Goal: Task Accomplishment & Management: Use online tool/utility

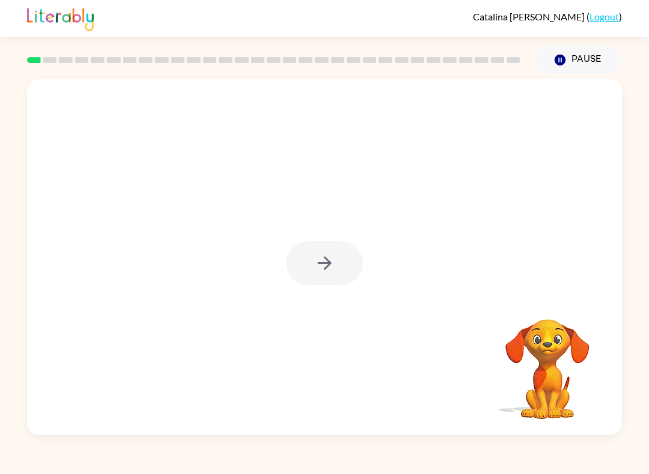
click at [632, 14] on div "[PERSON_NAME] ( Logout )" at bounding box center [324, 18] width 649 height 37
click at [575, 123] on div at bounding box center [324, 257] width 595 height 356
click at [502, 189] on div at bounding box center [324, 257] width 595 height 356
click at [647, 239] on div "Your browser must support playing .mp4 files to use Literably. Please try using…" at bounding box center [324, 255] width 649 height 362
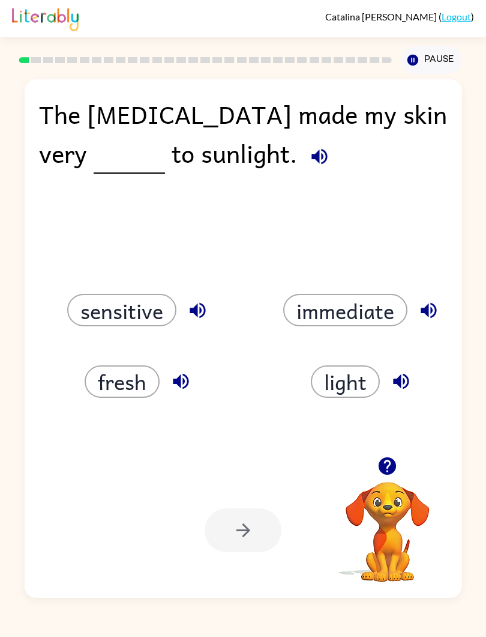
click at [417, 47] on button "Pause Pause" at bounding box center [431, 60] width 61 height 28
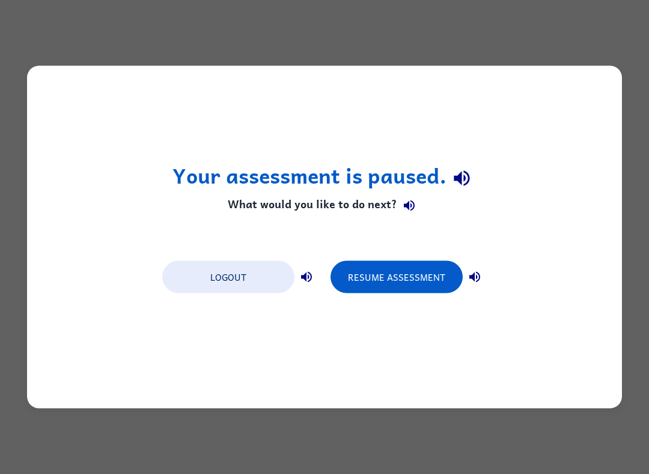
click at [330, 114] on div "Your assessment is paused. What would you like to do next? Logout Resume Assess…" at bounding box center [324, 237] width 595 height 343
click at [294, 113] on div "Your assessment is paused. What would you like to do next? Logout Resume Assess…" at bounding box center [324, 237] width 595 height 343
click at [405, 294] on button "Resume Assessment" at bounding box center [396, 277] width 132 height 32
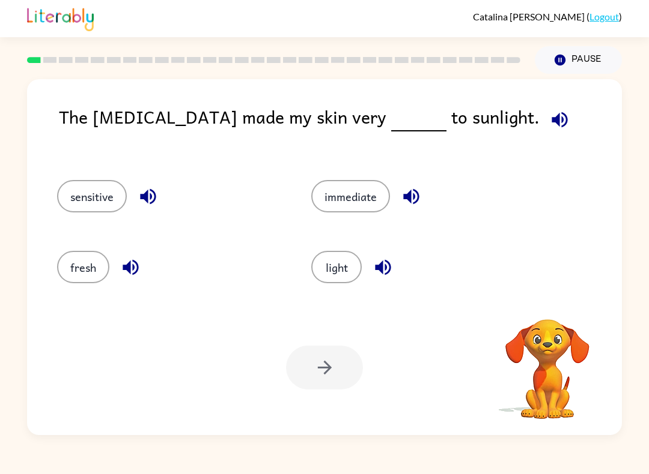
click at [383, 268] on icon "button" at bounding box center [382, 267] width 21 height 21
click at [342, 280] on button "light" at bounding box center [336, 267] width 50 height 32
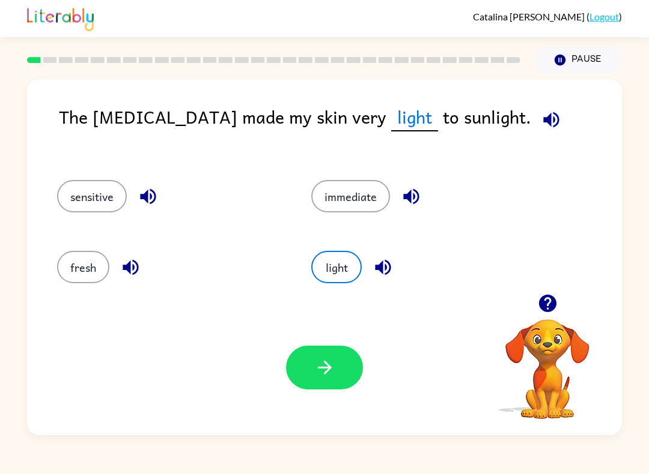
click at [339, 381] on button "button" at bounding box center [324, 368] width 77 height 44
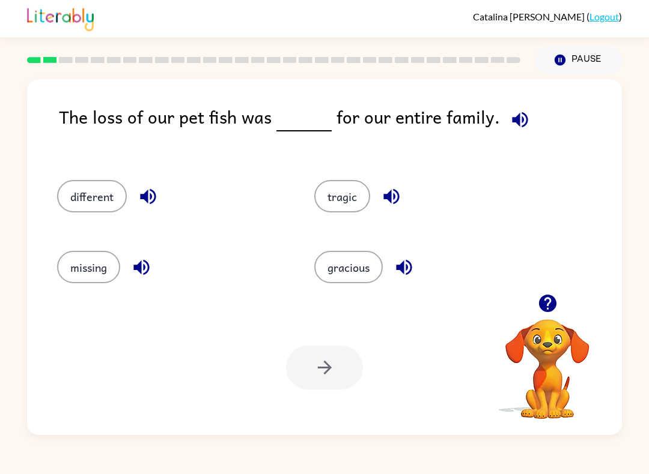
click at [554, 309] on icon "button" at bounding box center [546, 303] width 17 height 17
click at [540, 314] on icon "button" at bounding box center [547, 303] width 21 height 21
click at [561, 307] on button "button" at bounding box center [547, 303] width 31 height 31
click at [513, 123] on icon "button" at bounding box center [520, 120] width 16 height 16
click at [79, 220] on div "different" at bounding box center [162, 192] width 257 height 71
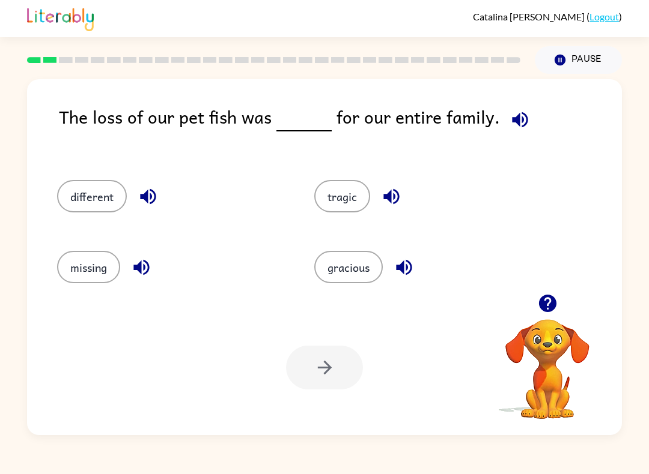
click at [93, 212] on button "different" at bounding box center [92, 196] width 70 height 32
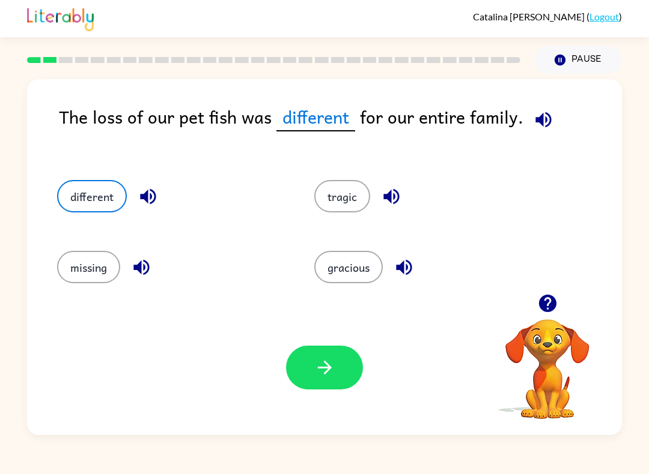
click at [350, 387] on button "button" at bounding box center [324, 368] width 77 height 44
click at [356, 393] on div "Your browser must support playing .mp4 files to use Literably. Please try using…" at bounding box center [324, 367] width 595 height 135
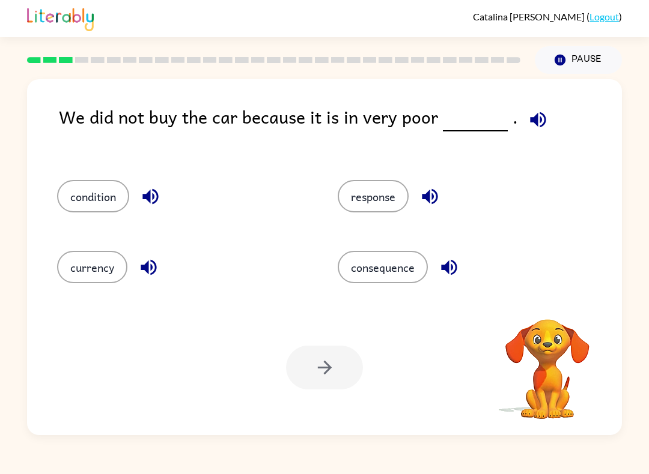
click at [530, 121] on icon "button" at bounding box center [538, 120] width 16 height 16
click at [550, 114] on div "We did not buy the car because it is in very poor ." at bounding box center [340, 129] width 563 height 53
click at [539, 121] on icon "button" at bounding box center [537, 119] width 21 height 21
click at [536, 124] on icon "button" at bounding box center [538, 120] width 16 height 16
click at [539, 120] on icon "button" at bounding box center [537, 119] width 21 height 21
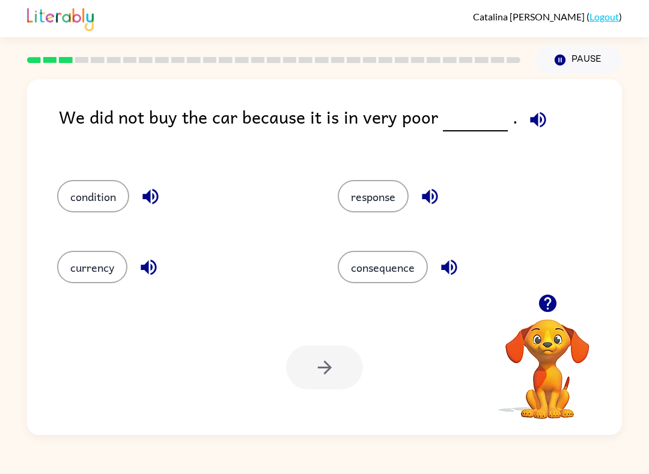
click at [538, 120] on icon "button" at bounding box center [537, 119] width 21 height 21
click at [537, 121] on icon "button" at bounding box center [538, 120] width 16 height 16
click at [369, 199] on button "response" at bounding box center [372, 196] width 71 height 32
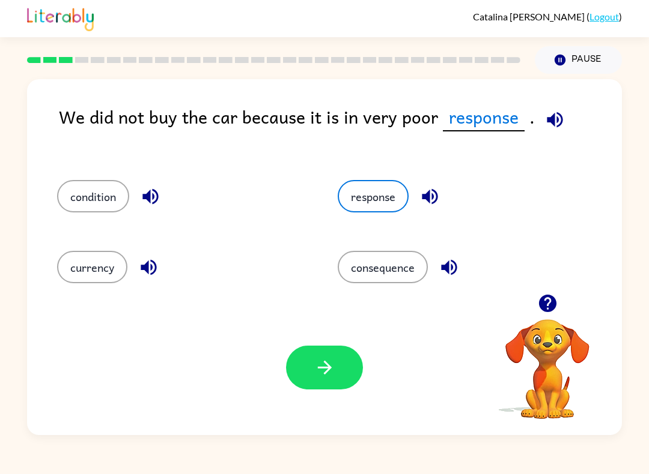
click at [345, 351] on button "button" at bounding box center [324, 368] width 77 height 44
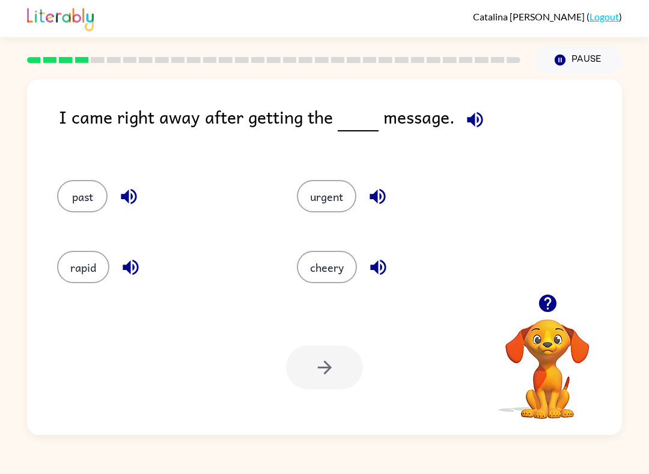
click at [480, 133] on button "button" at bounding box center [474, 119] width 31 height 31
click at [479, 132] on button "button" at bounding box center [474, 119] width 31 height 31
click at [472, 111] on icon "button" at bounding box center [474, 119] width 21 height 21
click at [495, 117] on div "I came right away after getting the message." at bounding box center [340, 129] width 563 height 53
click at [457, 128] on span at bounding box center [472, 116] width 35 height 27
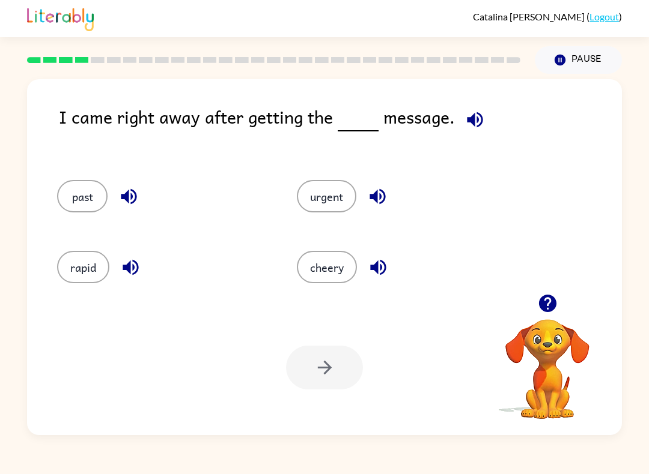
click at [456, 128] on span at bounding box center [472, 116] width 35 height 27
click at [551, 67] on button "Pause Pause" at bounding box center [577, 60] width 87 height 28
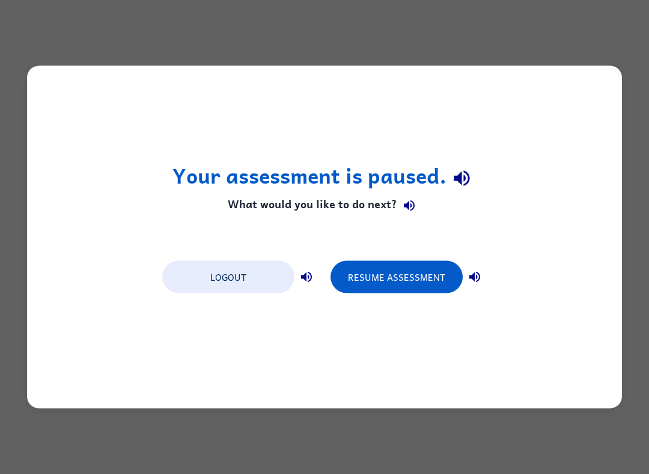
click at [399, 289] on button "Resume Assessment" at bounding box center [396, 277] width 132 height 32
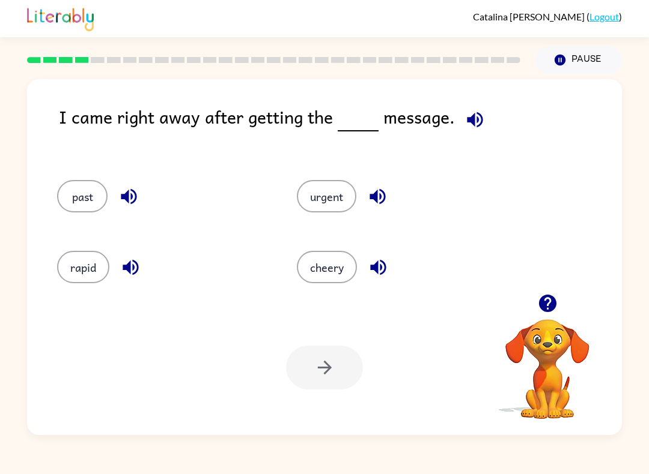
click at [464, 121] on icon "button" at bounding box center [474, 119] width 21 height 21
click at [465, 117] on icon "button" at bounding box center [474, 119] width 21 height 21
click at [74, 210] on button "past" at bounding box center [82, 196] width 50 height 32
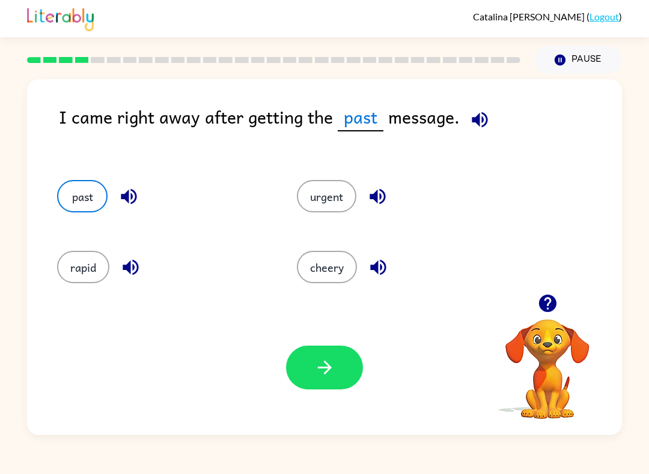
click at [326, 372] on icon "button" at bounding box center [324, 368] width 14 height 14
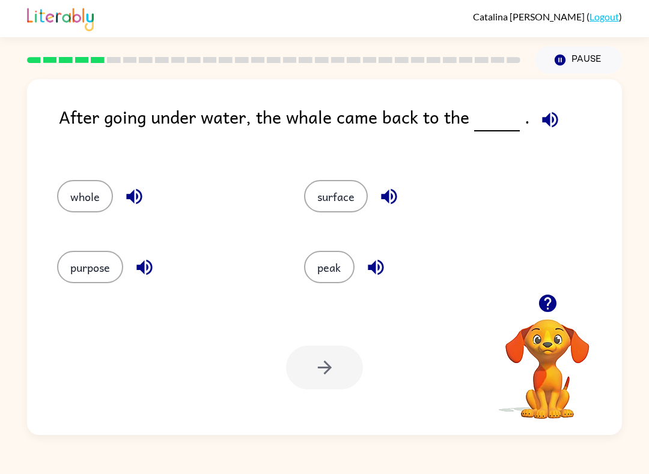
click at [552, 113] on icon "button" at bounding box center [549, 119] width 21 height 21
click at [574, 114] on div "After going under water, the whale came back to the ." at bounding box center [340, 129] width 563 height 53
click at [539, 127] on icon "button" at bounding box center [549, 119] width 21 height 21
click at [549, 130] on icon "button" at bounding box center [549, 119] width 21 height 21
click at [551, 126] on icon "button" at bounding box center [549, 119] width 21 height 21
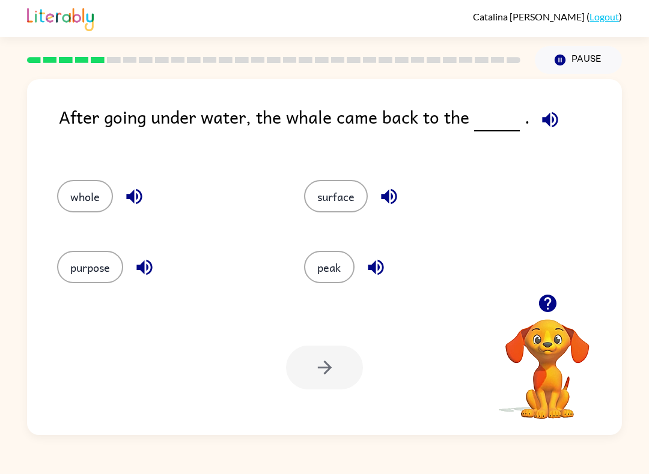
click at [330, 197] on button "surface" at bounding box center [336, 196] width 64 height 32
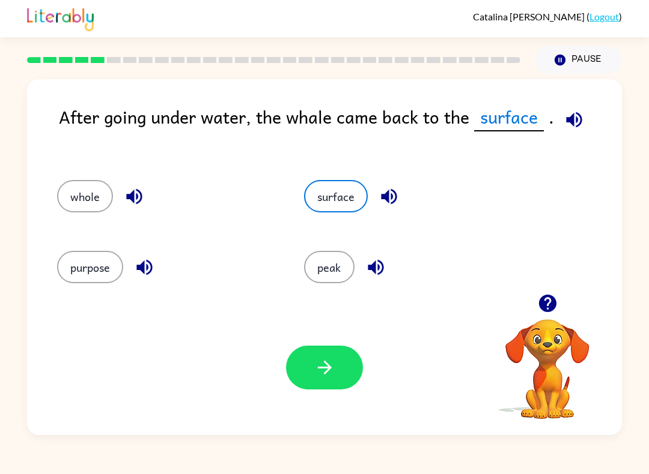
click at [331, 389] on button "button" at bounding box center [324, 368] width 77 height 44
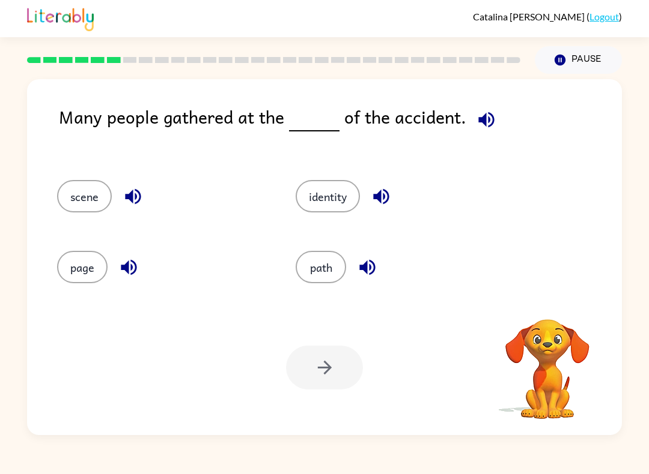
click at [489, 97] on div "Many people gathered at the of the accident. scene identity page path Your brow…" at bounding box center [324, 257] width 595 height 356
click at [480, 120] on icon "button" at bounding box center [486, 120] width 16 height 16
click at [324, 192] on button "identity" at bounding box center [327, 196] width 64 height 32
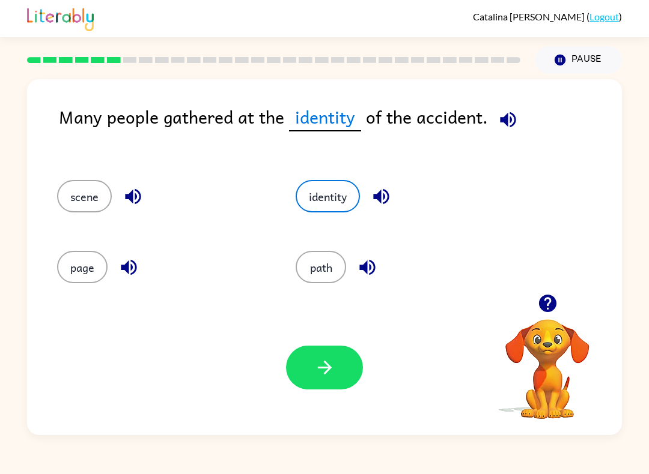
click at [328, 369] on icon "button" at bounding box center [324, 367] width 21 height 21
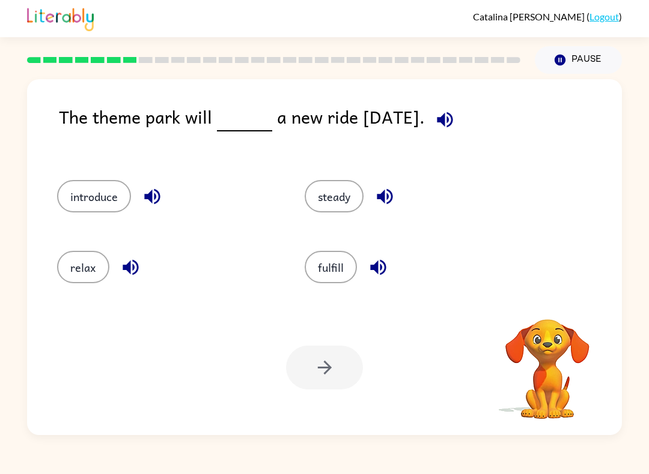
click at [452, 129] on icon "button" at bounding box center [444, 119] width 21 height 21
click at [444, 130] on button "button" at bounding box center [444, 119] width 31 height 31
click at [435, 129] on div "The theme park will a new ride [DATE]." at bounding box center [340, 129] width 563 height 53
click at [491, 128] on div "The theme park will a new ride [DATE]." at bounding box center [340, 129] width 563 height 53
click at [452, 127] on icon "button" at bounding box center [444, 119] width 21 height 21
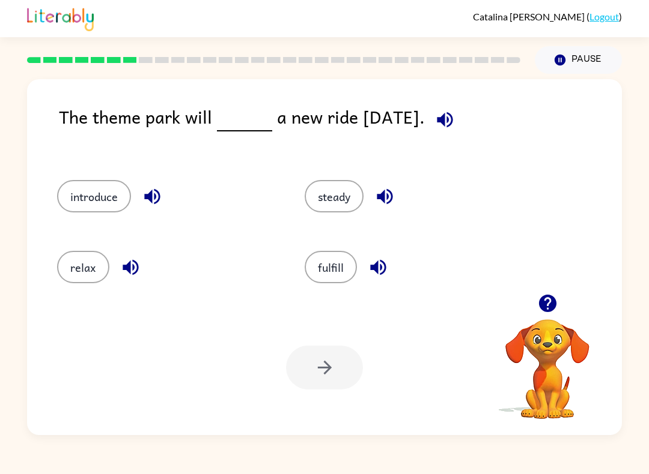
click at [455, 130] on icon "button" at bounding box center [444, 119] width 21 height 21
click at [455, 100] on div "The theme park will a new ride [DATE]. introduce steady relax fulfill Your brow…" at bounding box center [324, 257] width 595 height 356
click at [449, 122] on icon "button" at bounding box center [445, 120] width 16 height 16
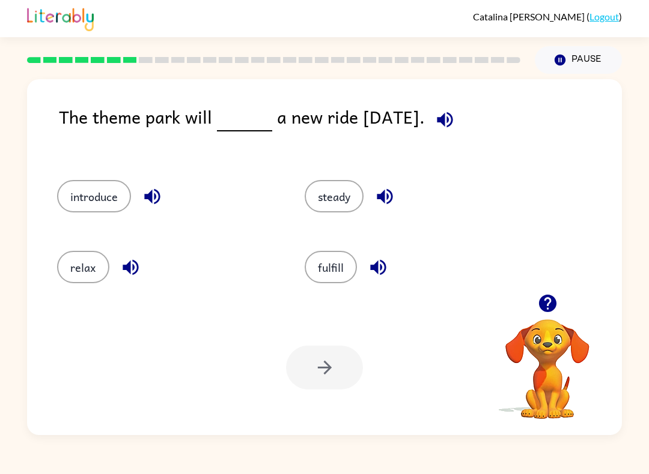
click at [452, 126] on icon "button" at bounding box center [445, 120] width 16 height 16
click at [460, 108] on button "button" at bounding box center [444, 119] width 31 height 31
click at [452, 120] on icon "button" at bounding box center [445, 120] width 16 height 16
click at [96, 282] on button "relax" at bounding box center [83, 267] width 52 height 32
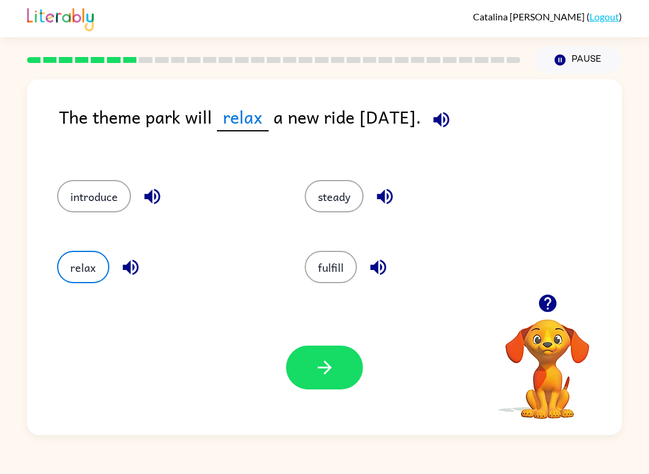
click at [101, 210] on button "introduce" at bounding box center [94, 196] width 74 height 32
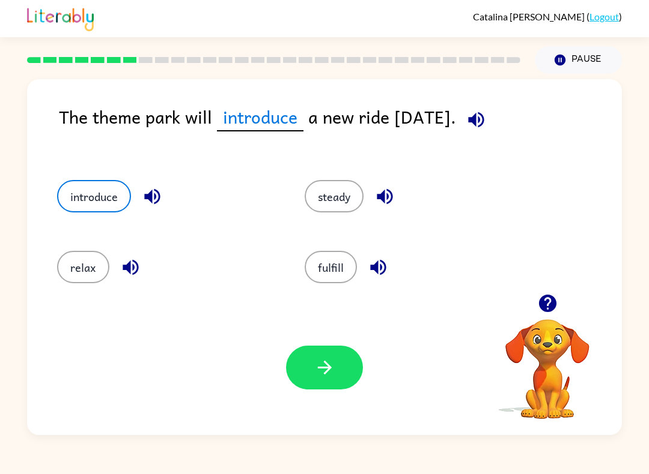
click at [356, 357] on button "button" at bounding box center [324, 368] width 77 height 44
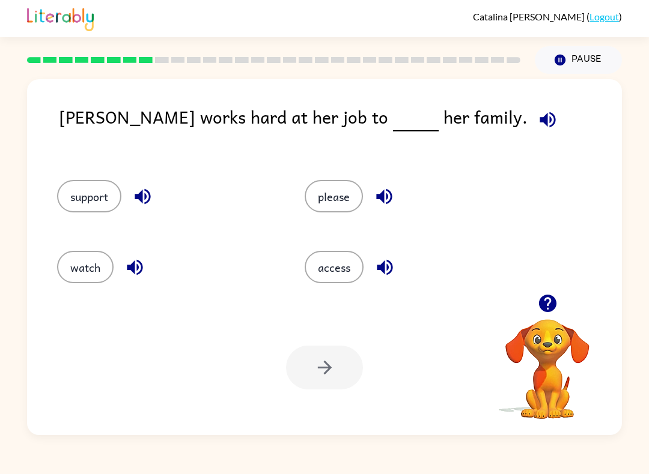
click at [532, 121] on button "button" at bounding box center [547, 119] width 31 height 31
click at [349, 202] on button "please" at bounding box center [333, 196] width 58 height 32
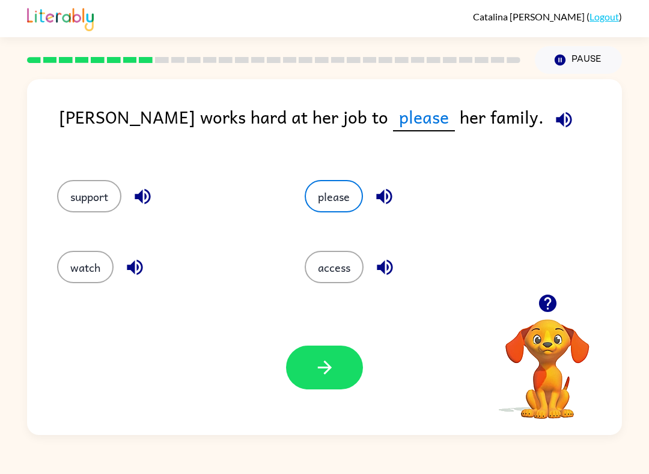
click at [74, 273] on button "watch" at bounding box center [85, 267] width 56 height 32
click at [374, 395] on div "Your browser must support playing .mp4 files to use Literably. Please try using…" at bounding box center [324, 367] width 595 height 135
click at [340, 381] on button "button" at bounding box center [324, 368] width 77 height 44
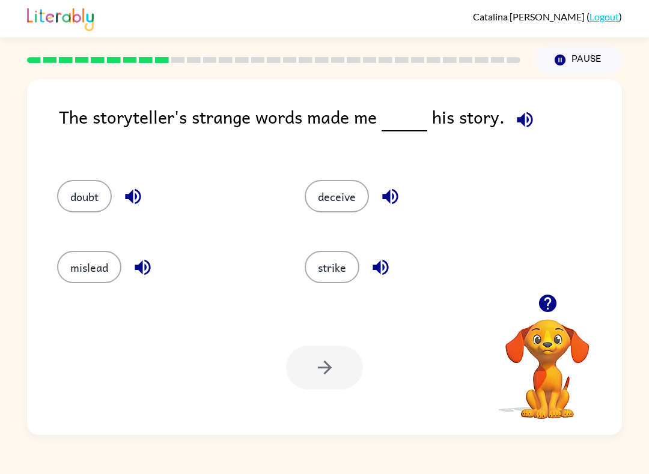
click at [517, 132] on button "button" at bounding box center [524, 119] width 31 height 31
click at [509, 117] on button "button" at bounding box center [524, 119] width 31 height 31
click at [516, 127] on icon "button" at bounding box center [524, 119] width 21 height 21
click at [527, 117] on icon "button" at bounding box center [524, 120] width 16 height 16
click at [73, 272] on button "mislead" at bounding box center [89, 267] width 64 height 32
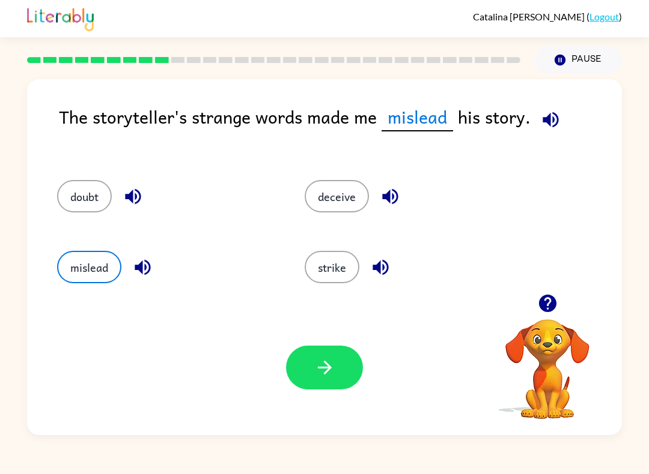
click at [310, 400] on div "Your browser must support playing .mp4 files to use Literably. Please try using…" at bounding box center [324, 367] width 595 height 135
click at [292, 384] on button "button" at bounding box center [324, 368] width 77 height 44
click at [295, 344] on div "Your browser must support playing .mp4 files to use Literably. Please try using…" at bounding box center [324, 367] width 595 height 135
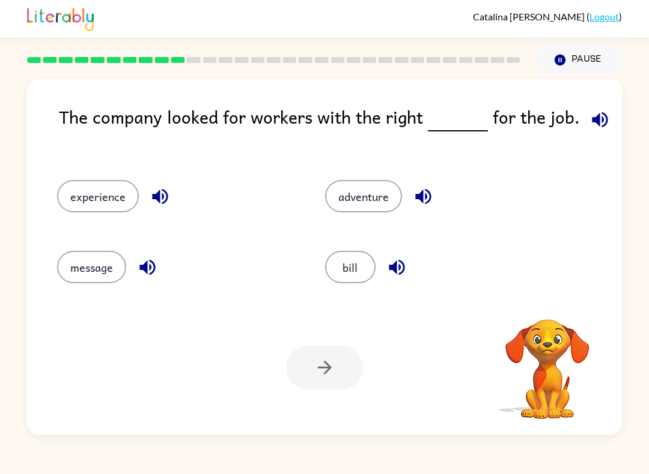
click at [80, 207] on button "experience" at bounding box center [98, 196] width 82 height 32
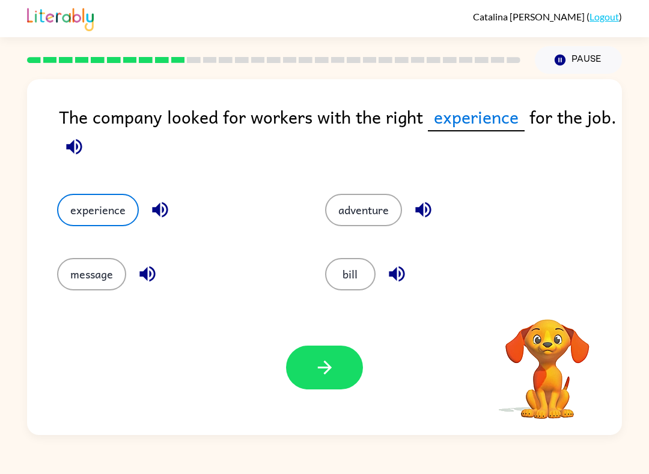
click at [292, 391] on div "Your browser must support playing .mp4 files to use Literably. Please try using…" at bounding box center [324, 367] width 595 height 135
click at [322, 384] on button "button" at bounding box center [324, 368] width 77 height 44
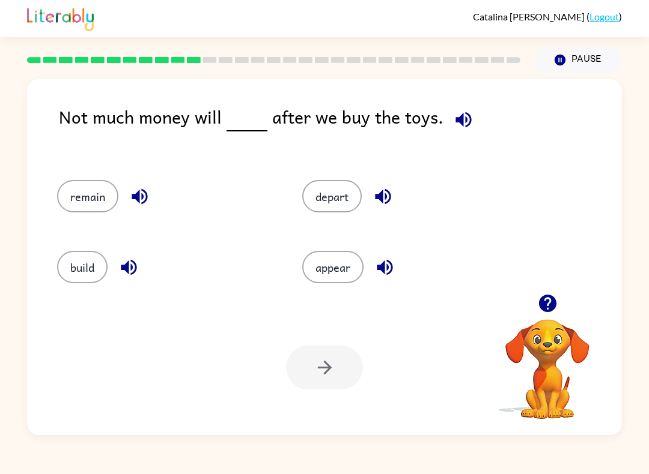
click at [474, 104] on div "Not much money will after we buy the toys." at bounding box center [340, 129] width 563 height 53
click at [467, 121] on icon "button" at bounding box center [463, 119] width 21 height 21
click at [115, 196] on button "remain" at bounding box center [87, 196] width 61 height 32
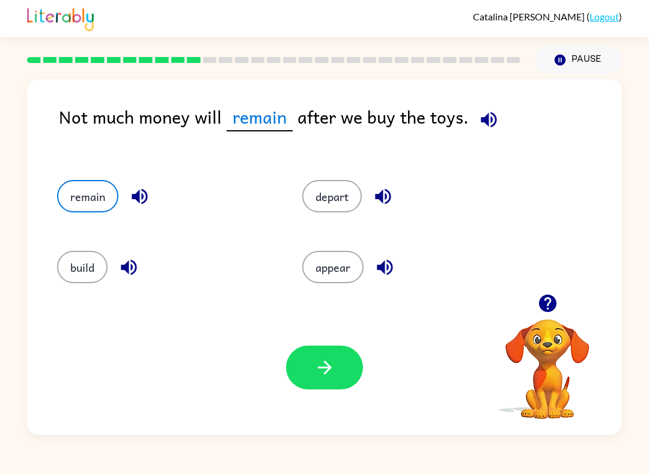
click at [356, 381] on button "button" at bounding box center [324, 368] width 77 height 44
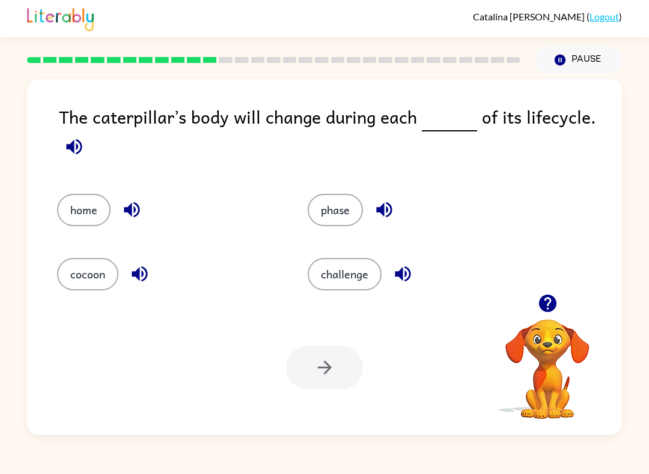
click at [73, 162] on button "button" at bounding box center [74, 147] width 31 height 31
click at [75, 165] on div "The caterpillar’s body will change during each of its lifecycle." at bounding box center [340, 136] width 563 height 67
click at [83, 157] on icon "button" at bounding box center [74, 146] width 21 height 21
click at [85, 139] on button "button" at bounding box center [74, 147] width 31 height 31
click at [328, 226] on button "phase" at bounding box center [334, 210] width 55 height 32
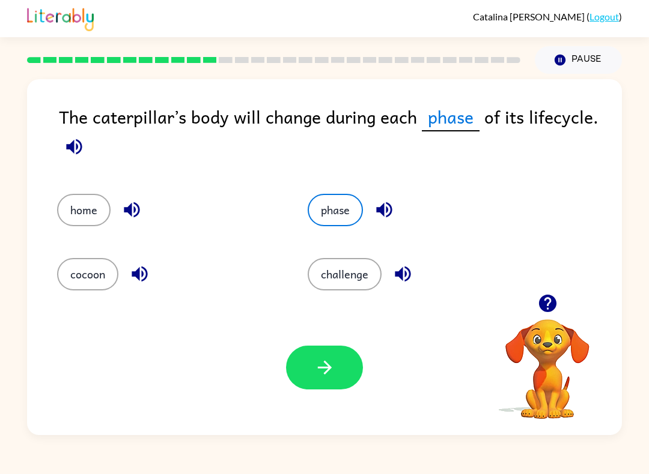
click at [328, 414] on div "Your browser must support playing .mp4 files to use Literably. Please try using…" at bounding box center [324, 367] width 595 height 135
click at [321, 380] on button "button" at bounding box center [324, 368] width 77 height 44
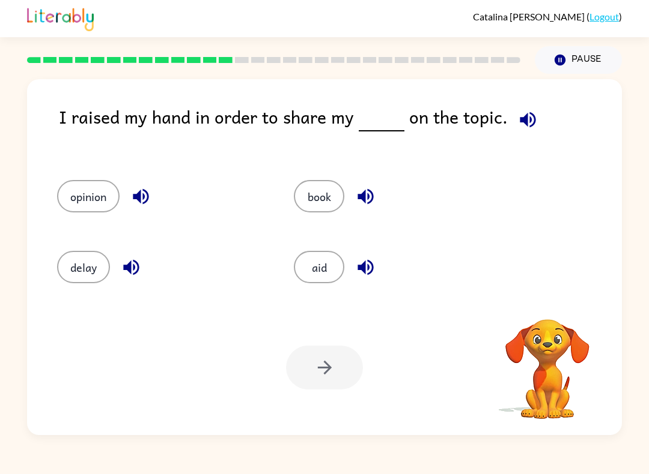
click at [571, 47] on button "Pause Pause" at bounding box center [577, 60] width 87 height 28
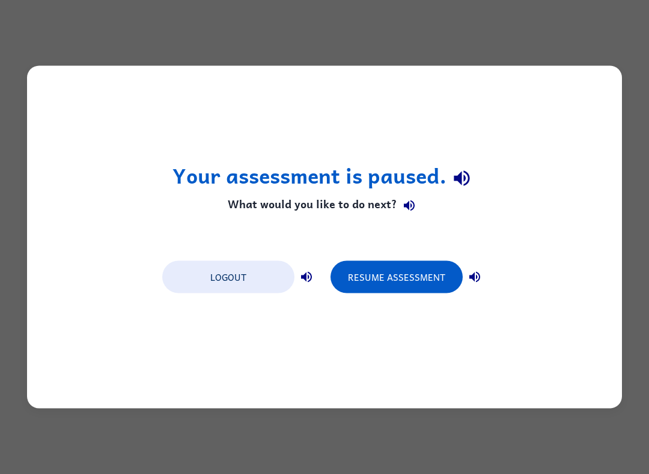
click at [417, 282] on button "Resume Assessment" at bounding box center [396, 277] width 132 height 32
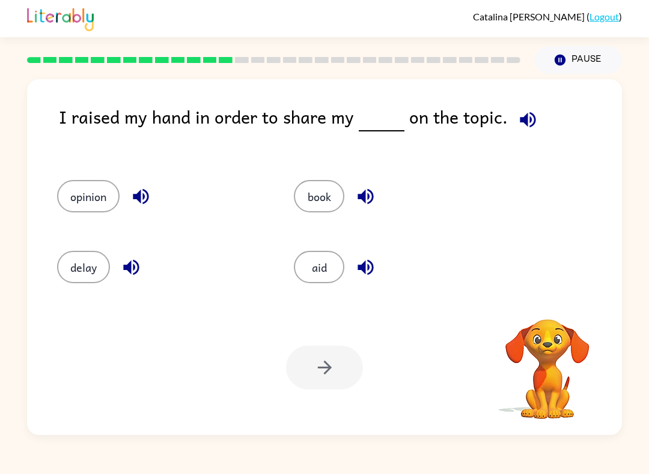
click at [316, 189] on button "book" at bounding box center [319, 196] width 50 height 32
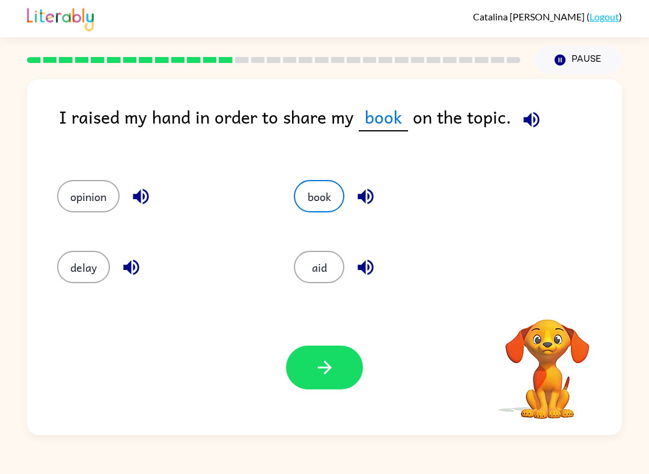
click at [329, 399] on div "Your browser must support playing .mp4 files to use Literably. Please try using…" at bounding box center [324, 367] width 595 height 135
click at [337, 387] on button "button" at bounding box center [324, 368] width 77 height 44
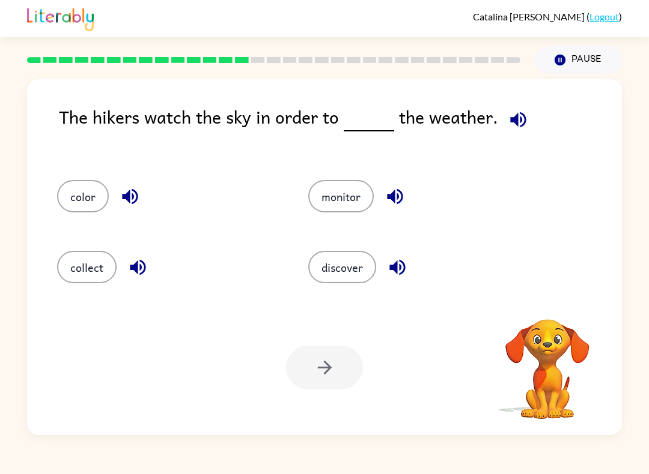
click at [339, 208] on button "monitor" at bounding box center [340, 196] width 65 height 32
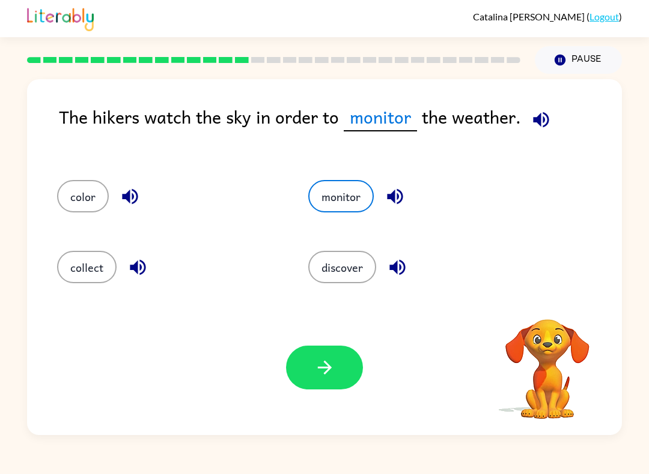
click at [333, 389] on button "button" at bounding box center [324, 368] width 77 height 44
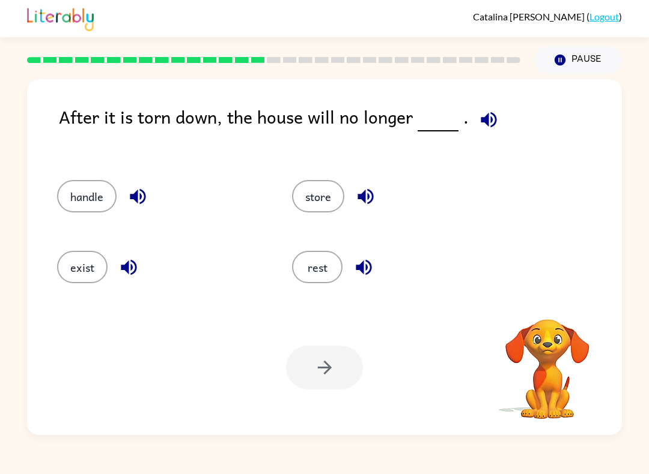
click at [302, 279] on button "rest" at bounding box center [317, 267] width 50 height 32
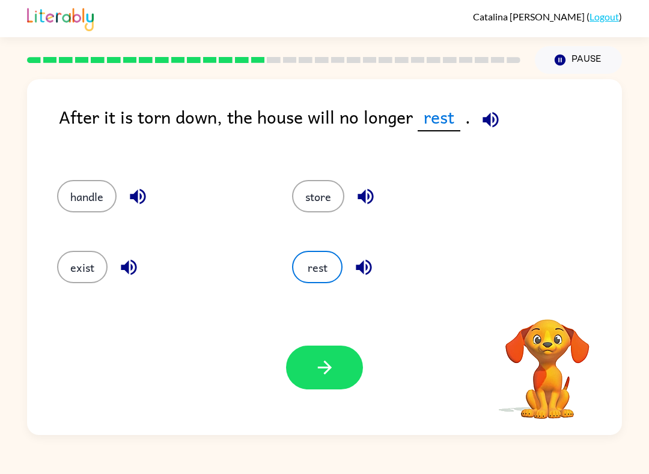
click at [73, 283] on button "exist" at bounding box center [82, 267] width 50 height 32
click at [280, 222] on div "store" at bounding box center [386, 192] width 235 height 71
click at [308, 209] on button "store" at bounding box center [318, 196] width 52 height 32
click at [339, 384] on button "button" at bounding box center [324, 368] width 77 height 44
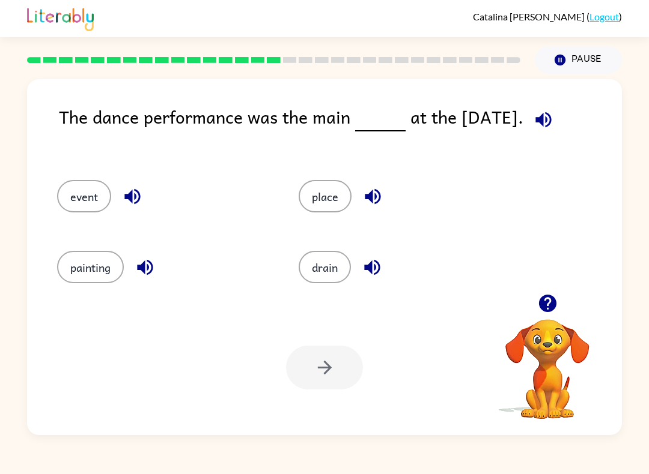
click at [93, 204] on button "event" at bounding box center [84, 196] width 54 height 32
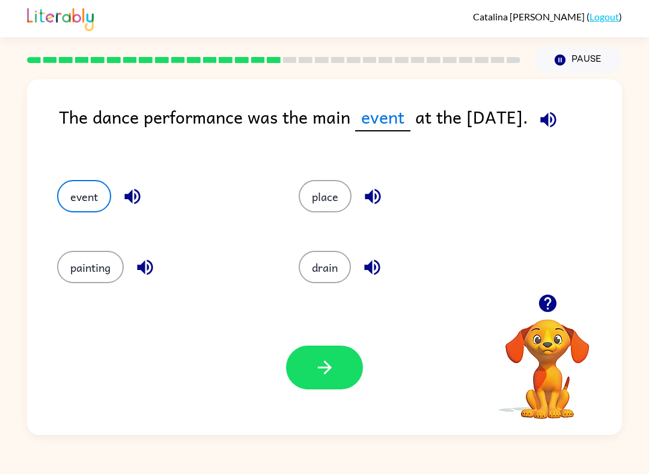
click at [335, 379] on button "button" at bounding box center [324, 368] width 77 height 44
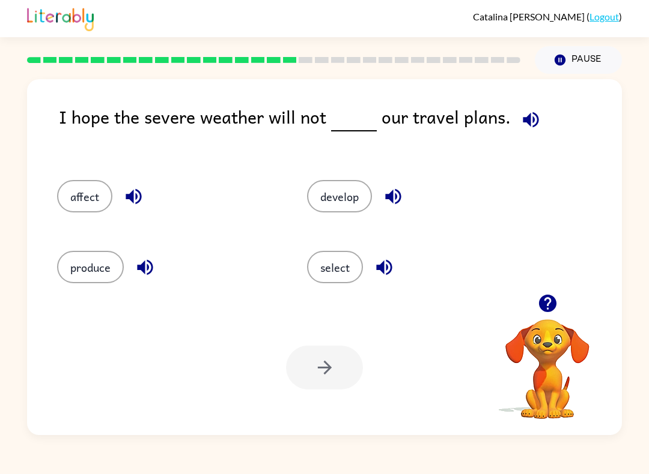
click at [125, 286] on div "produce" at bounding box center [159, 263] width 250 height 71
click at [320, 411] on div "Your browser must support playing .mp4 files to use Literably. Please try using…" at bounding box center [324, 367] width 595 height 135
click at [343, 359] on div at bounding box center [324, 368] width 77 height 44
click at [115, 262] on button "produce" at bounding box center [90, 267] width 67 height 32
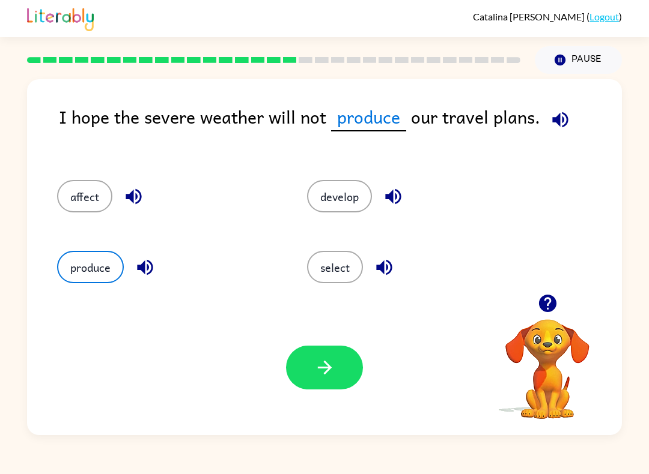
click at [312, 374] on button "button" at bounding box center [324, 368] width 77 height 44
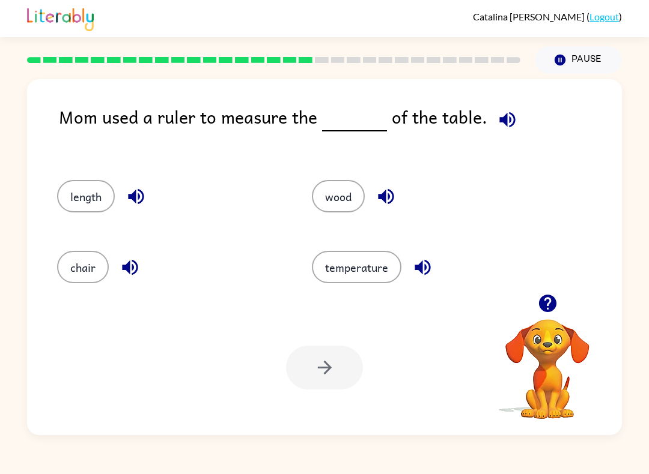
click at [353, 283] on button "temperature" at bounding box center [356, 267] width 89 height 32
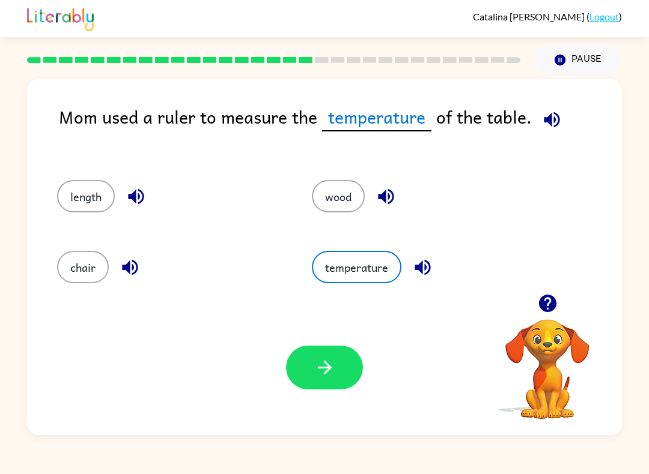
click at [348, 252] on button "temperature" at bounding box center [356, 267] width 89 height 32
click at [335, 384] on button "button" at bounding box center [324, 368] width 77 height 44
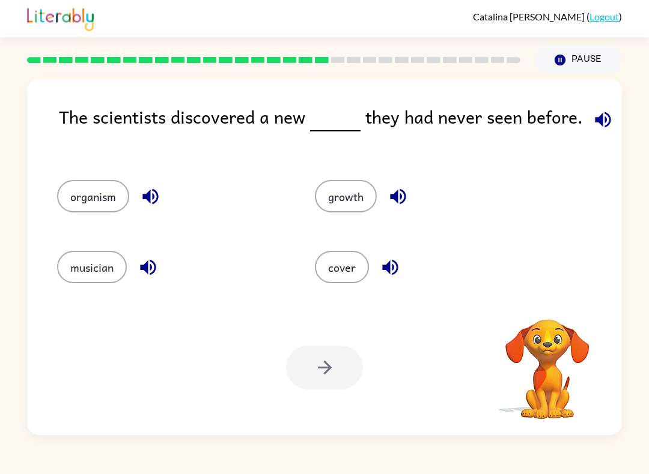
click at [365, 196] on button "growth" at bounding box center [346, 196] width 62 height 32
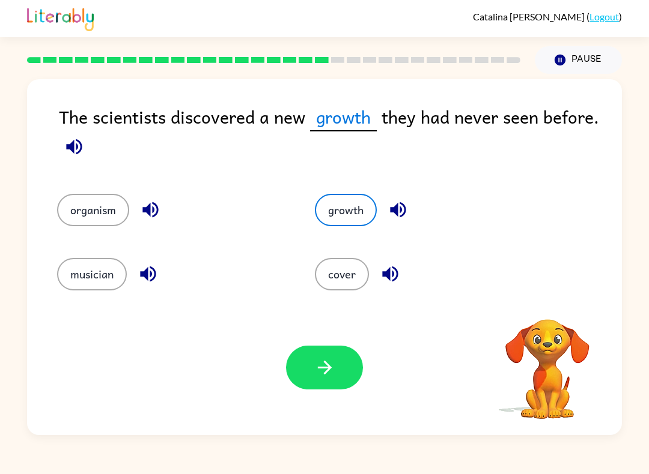
click at [330, 379] on button "button" at bounding box center [324, 368] width 77 height 44
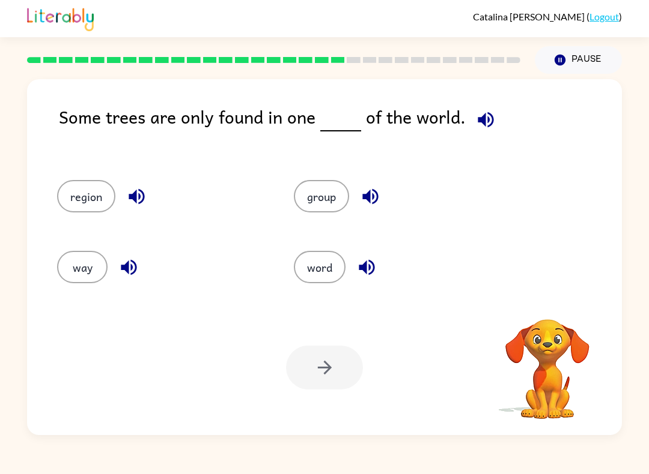
click at [324, 378] on div at bounding box center [324, 368] width 77 height 44
click at [336, 213] on button "group" at bounding box center [321, 196] width 55 height 32
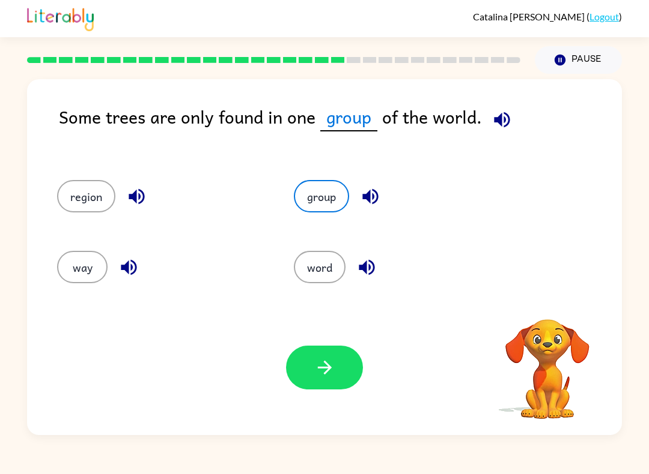
click at [325, 350] on button "button" at bounding box center [324, 368] width 77 height 44
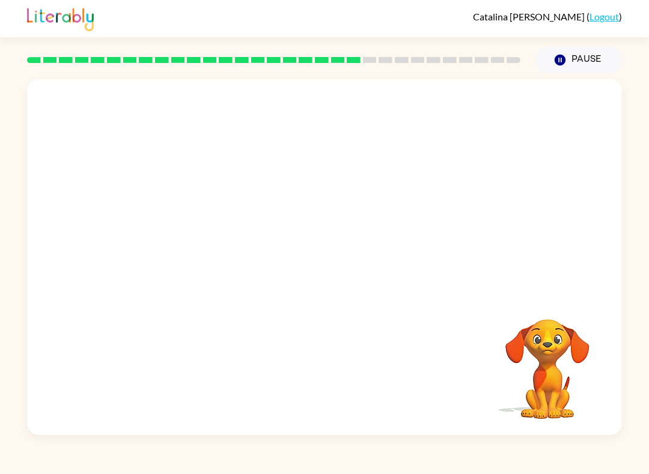
click at [370, 373] on div "Your browser must support playing .mp4 files to use Literably. Please try using…" at bounding box center [324, 257] width 595 height 356
click at [258, 360] on div "Your browser must support playing .mp4 files to use Literably. Please try using…" at bounding box center [324, 257] width 595 height 356
click at [34, 223] on video "Your browser must support playing .mp4 files to use Literably. Please try using…" at bounding box center [324, 186] width 595 height 215
click at [569, 59] on button "Pause Pause" at bounding box center [577, 60] width 87 height 28
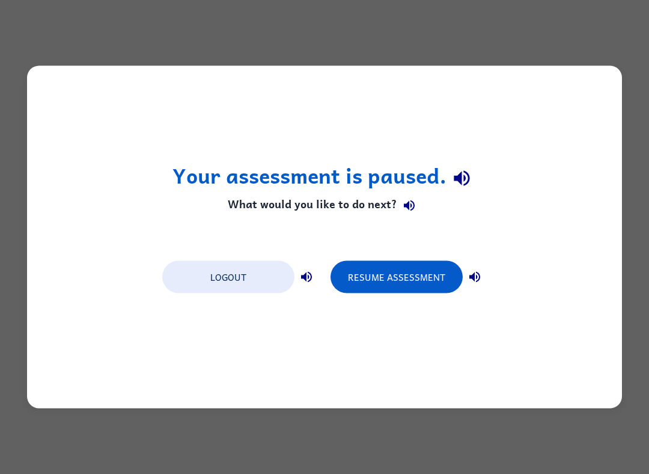
click at [384, 273] on button "Resume Assessment" at bounding box center [396, 277] width 132 height 32
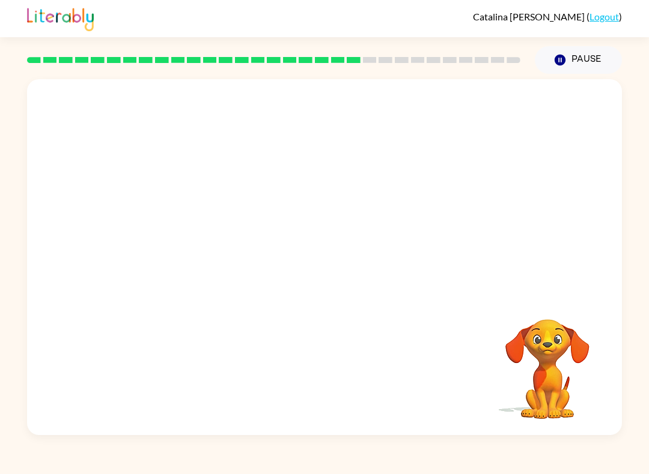
click at [161, 303] on div "Your browser must support playing .mp4 files to use Literably. Please try using…" at bounding box center [324, 257] width 595 height 356
click at [160, 303] on div "Your browser must support playing .mp4 files to use Literably. Please try using…" at bounding box center [324, 257] width 595 height 356
click at [199, 276] on div at bounding box center [324, 186] width 595 height 215
click at [232, 270] on div at bounding box center [324, 186] width 595 height 215
click at [443, 230] on div at bounding box center [324, 186] width 595 height 215
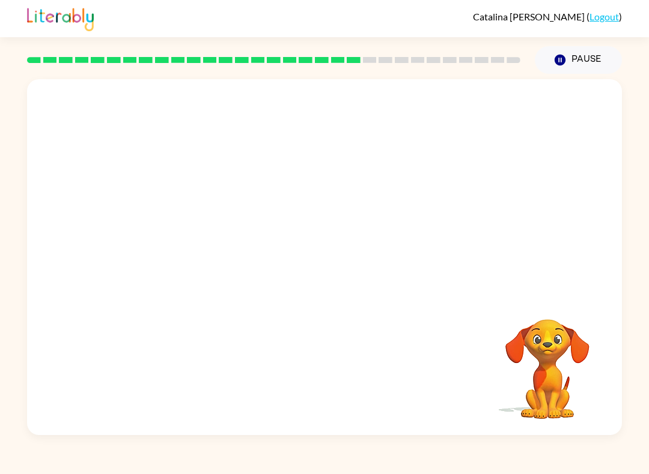
click at [550, 67] on button "Pause Pause" at bounding box center [577, 60] width 87 height 28
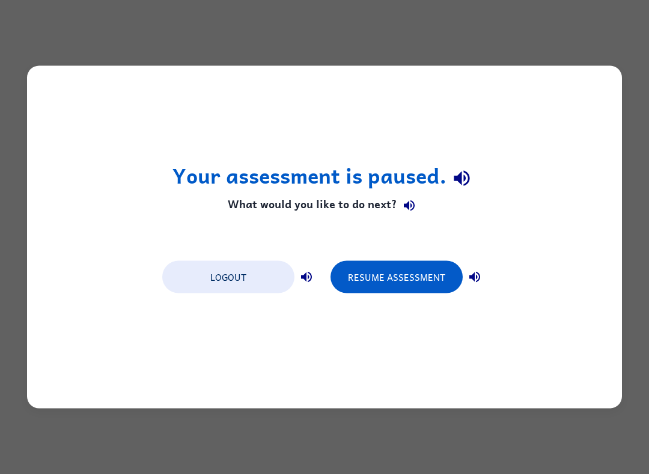
click at [430, 270] on button "Resume Assessment" at bounding box center [396, 277] width 132 height 32
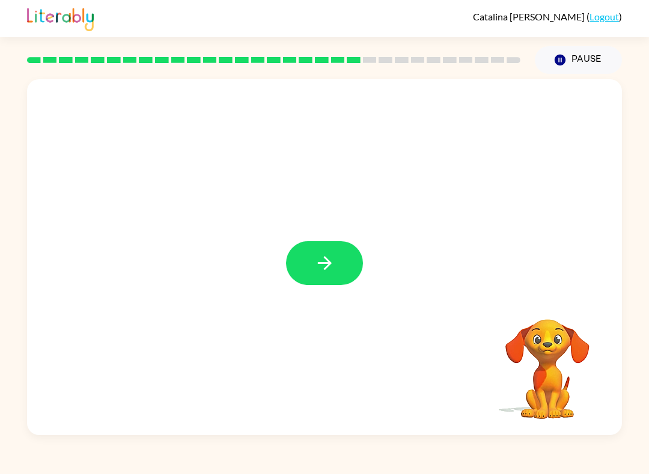
click at [316, 259] on icon "button" at bounding box center [324, 263] width 21 height 21
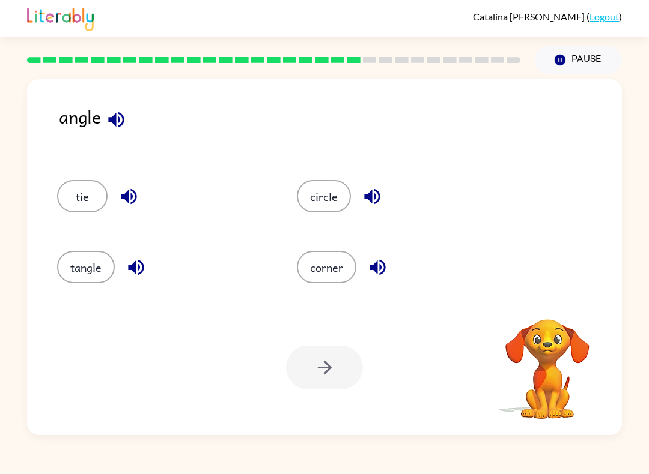
click at [83, 283] on button "tangle" at bounding box center [86, 267] width 58 height 32
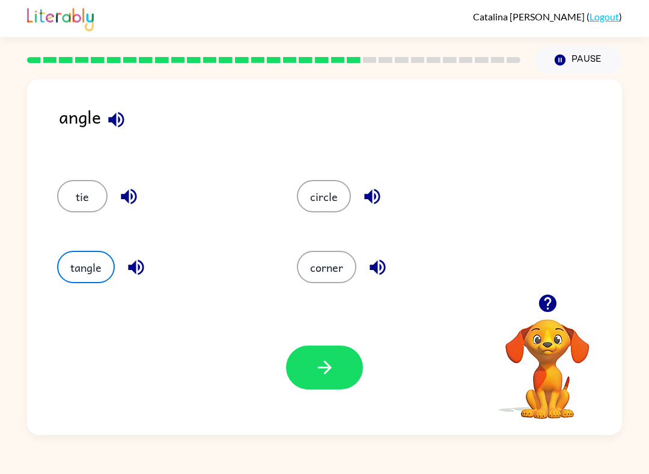
click at [329, 399] on div "Your browser must support playing .mp4 files to use Literably. Please try using…" at bounding box center [324, 367] width 595 height 135
click at [333, 377] on icon "button" at bounding box center [324, 367] width 21 height 21
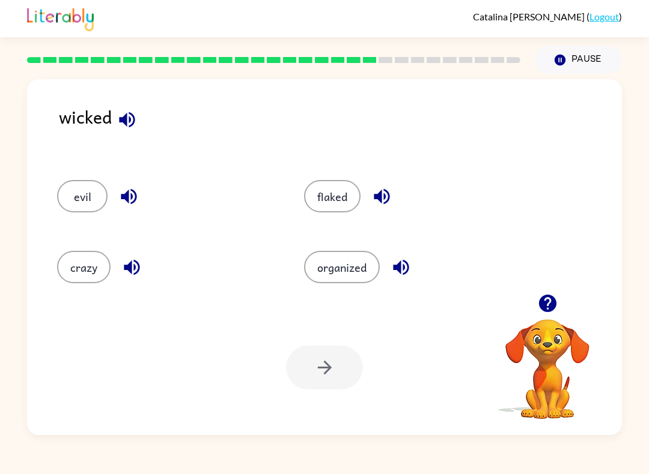
click at [59, 215] on div "evil" at bounding box center [157, 192] width 247 height 71
click at [327, 432] on div "Your browser must support playing .mp4 files to use Literably. Please try using…" at bounding box center [324, 367] width 595 height 135
click at [89, 202] on button "evil" at bounding box center [82, 196] width 50 height 32
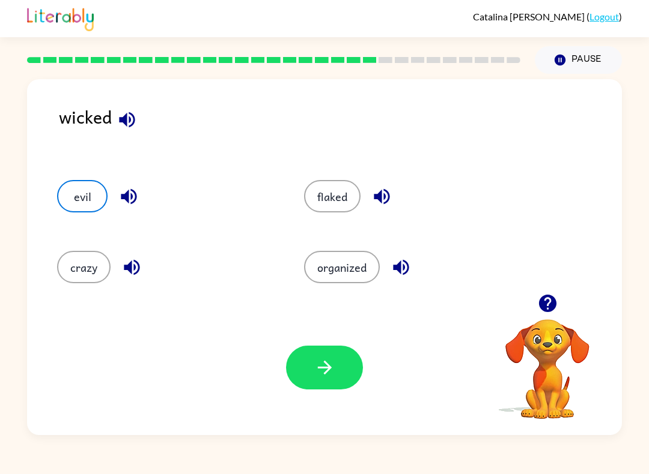
click at [333, 351] on button "button" at bounding box center [324, 368] width 77 height 44
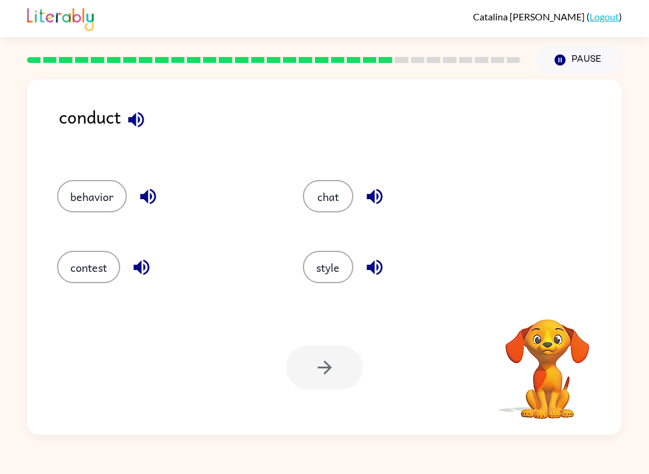
click at [105, 210] on button "behavior" at bounding box center [92, 196] width 70 height 32
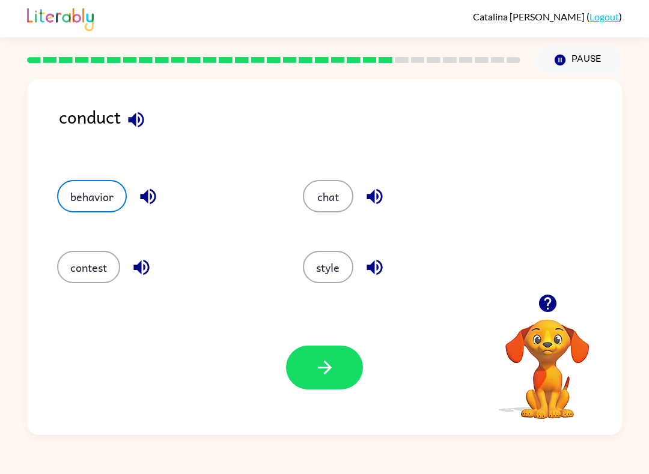
click at [105, 273] on button "contest" at bounding box center [88, 267] width 63 height 32
click at [306, 375] on button "button" at bounding box center [324, 368] width 77 height 44
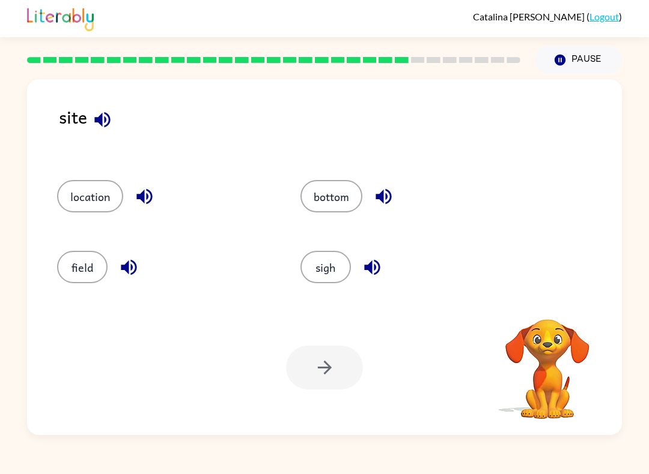
click at [328, 276] on button "sigh" at bounding box center [325, 267] width 50 height 32
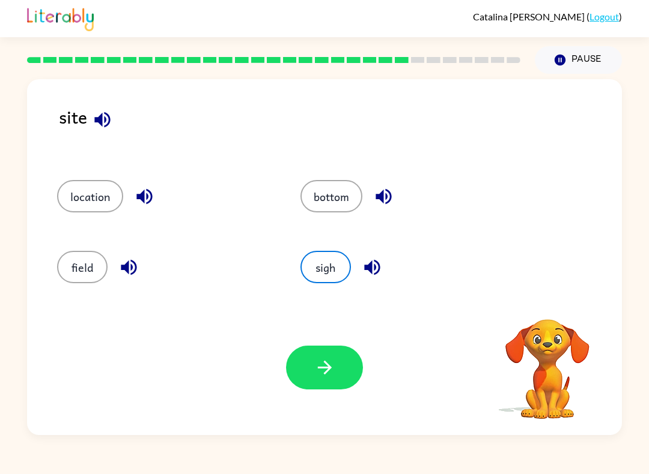
click at [324, 366] on icon "button" at bounding box center [324, 367] width 21 height 21
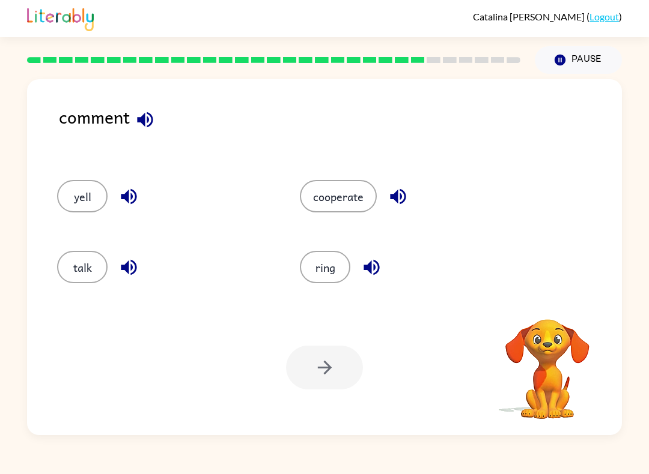
click at [139, 351] on div "Your browser must support playing .mp4 files to use Literably. Please try using…" at bounding box center [324, 367] width 595 height 135
click at [80, 273] on button "talk" at bounding box center [82, 267] width 50 height 32
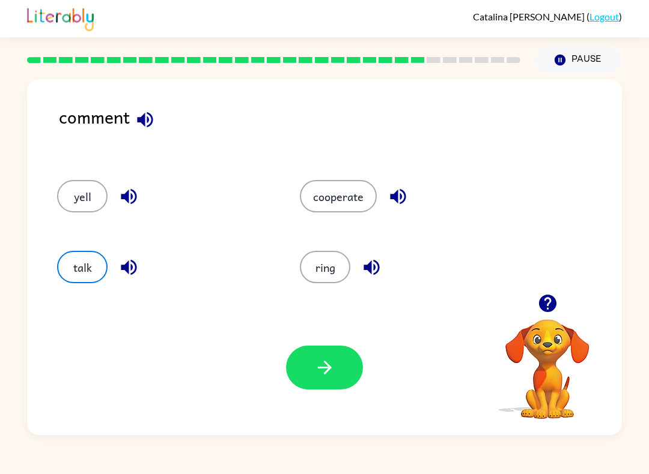
click at [325, 386] on button "button" at bounding box center [324, 368] width 77 height 44
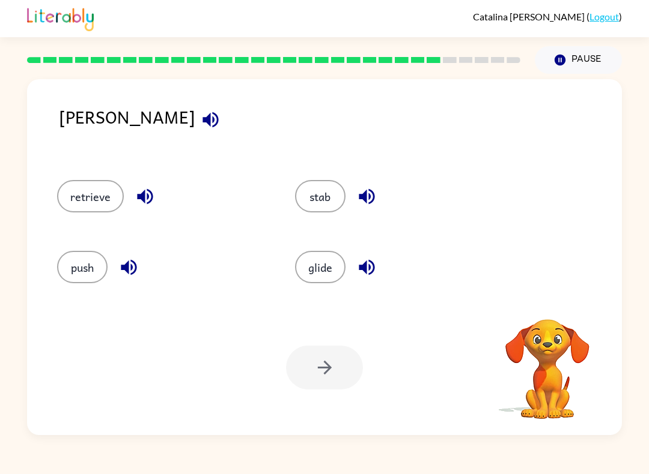
click at [316, 276] on button "glide" at bounding box center [320, 267] width 50 height 32
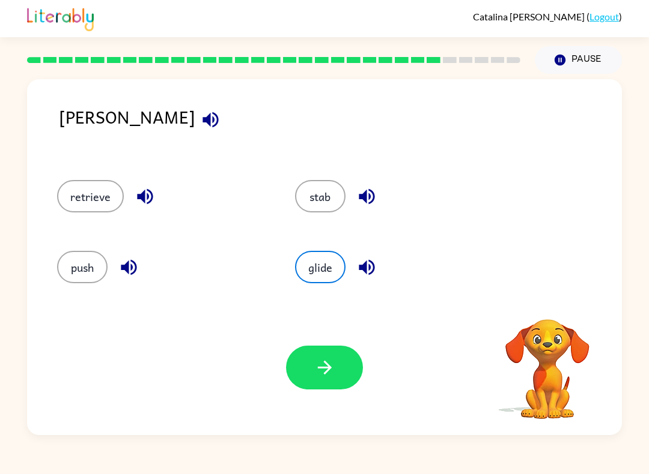
click at [330, 375] on icon "button" at bounding box center [324, 367] width 21 height 21
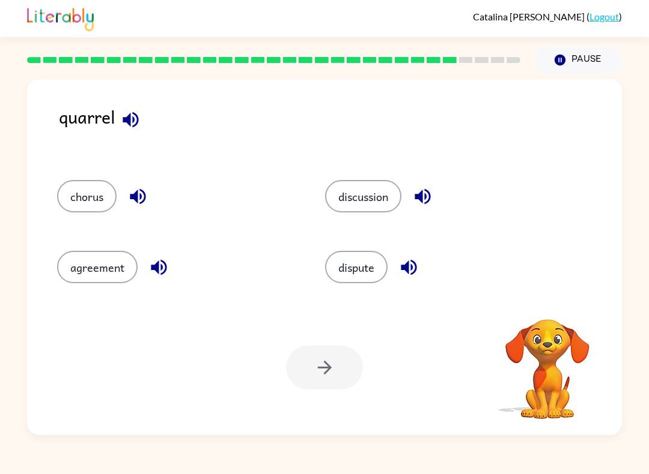
click at [336, 277] on button "dispute" at bounding box center [356, 267] width 62 height 32
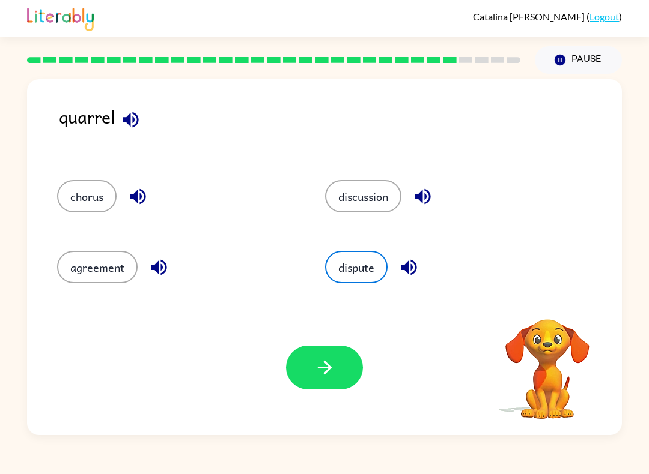
click at [311, 371] on button "button" at bounding box center [324, 368] width 77 height 44
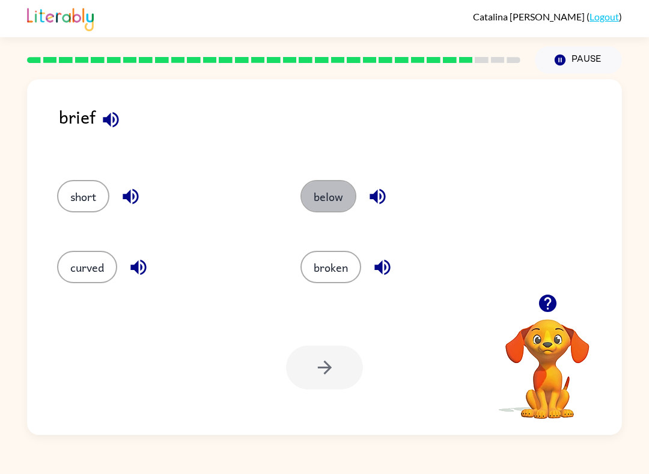
click at [331, 365] on div at bounding box center [324, 368] width 77 height 44
click at [340, 213] on button "below" at bounding box center [328, 196] width 56 height 32
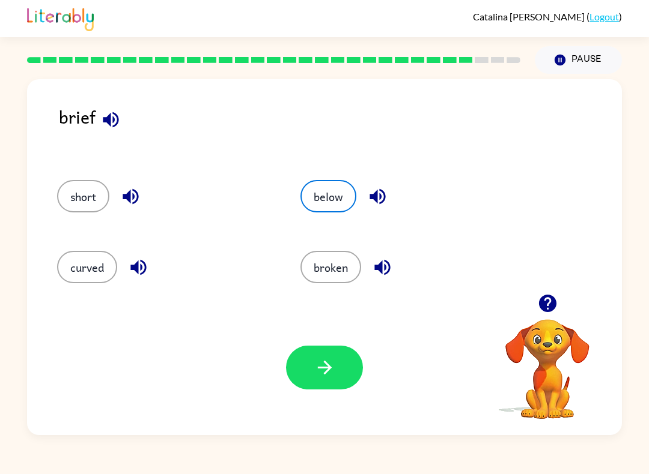
click at [345, 340] on div "Your browser must support playing .mp4 files to use Literably. Please try using…" at bounding box center [324, 367] width 595 height 135
click at [320, 352] on button "button" at bounding box center [324, 368] width 77 height 44
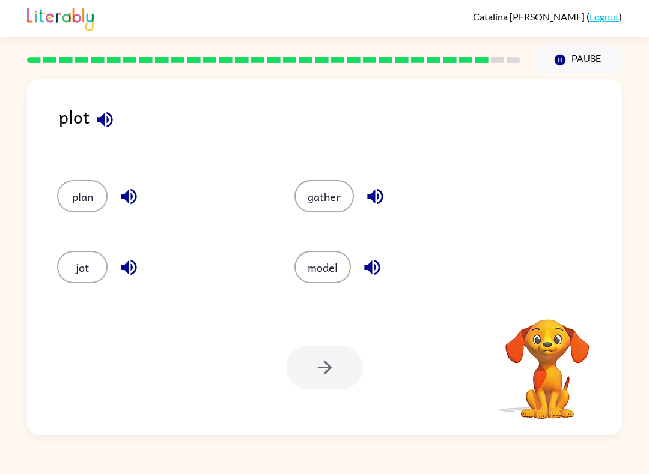
click at [244, 398] on div "Your browser must support playing .mp4 files to use Literably. Please try using…" at bounding box center [324, 367] width 595 height 135
click at [37, 454] on div "[PERSON_NAME] ( Logout ) Pause Pause plot plan gather jot model Your browser mu…" at bounding box center [324, 237] width 649 height 474
click at [82, 279] on button "jot" at bounding box center [82, 267] width 50 height 32
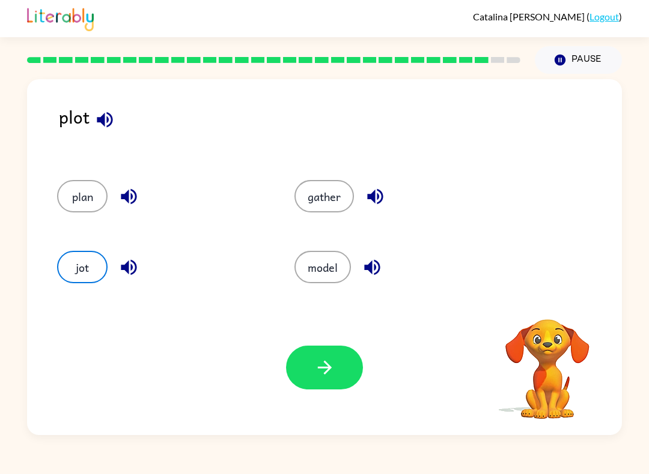
click at [326, 377] on icon "button" at bounding box center [324, 367] width 21 height 21
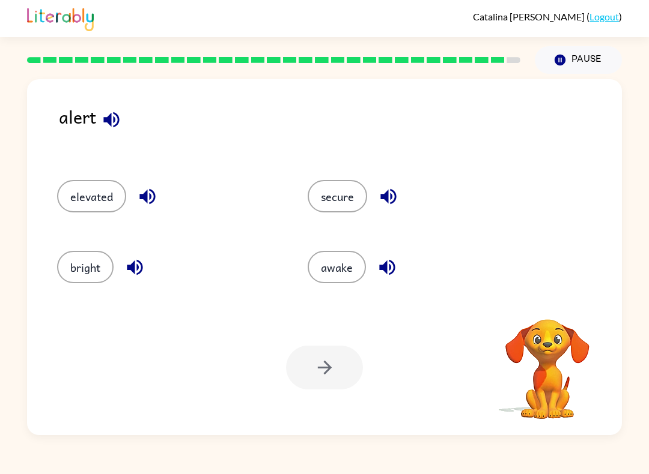
click at [341, 201] on button "secure" at bounding box center [336, 196] width 59 height 32
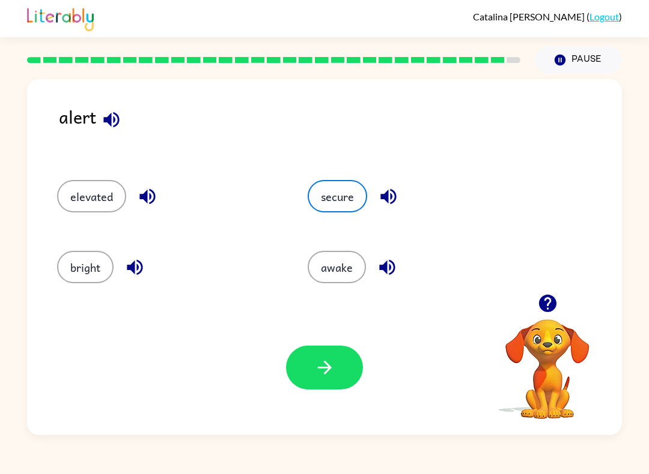
click at [362, 199] on button "secure" at bounding box center [336, 196] width 59 height 32
click at [323, 377] on icon "button" at bounding box center [324, 367] width 21 height 21
